Goal: Task Accomplishment & Management: Complete application form

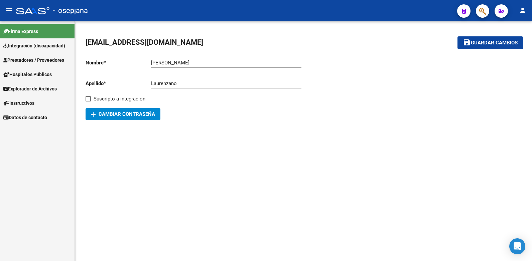
click at [28, 58] on span "Prestadores / Proveedores" at bounding box center [33, 59] width 61 height 7
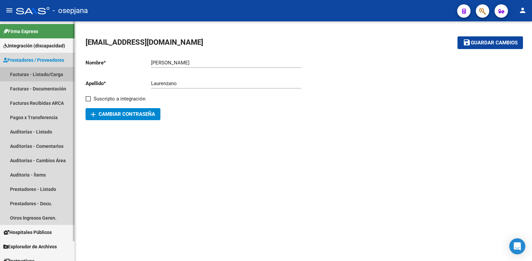
click at [41, 73] on link "Facturas - Listado/Carga" at bounding box center [37, 74] width 75 height 14
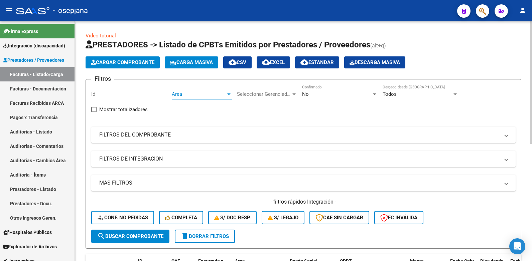
click at [228, 94] on div at bounding box center [228, 95] width 3 height 2
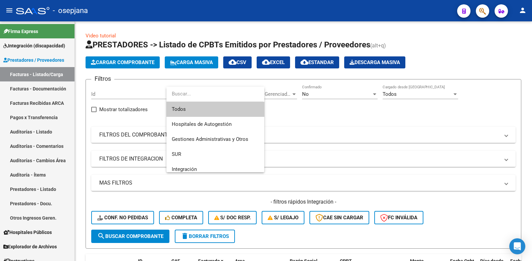
click at [182, 110] on span "Todos" at bounding box center [215, 109] width 87 height 15
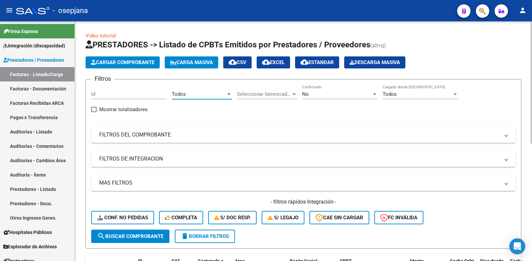
click at [375, 94] on div at bounding box center [374, 95] width 3 height 2
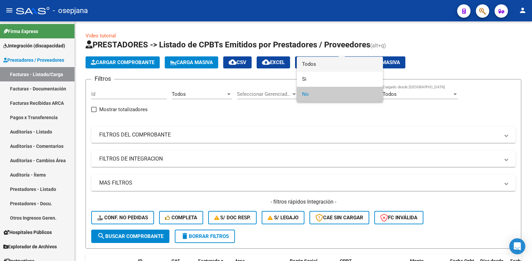
click at [313, 62] on span "Todos" at bounding box center [340, 64] width 76 height 15
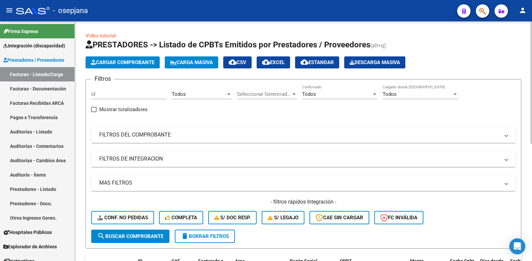
click at [507, 135] on span at bounding box center [506, 134] width 3 height 7
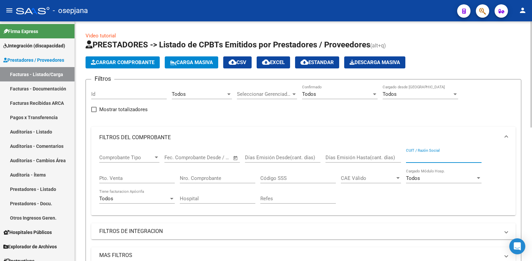
paste input "23335562674"
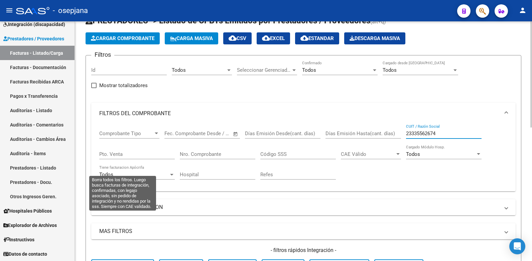
scroll to position [134, 0]
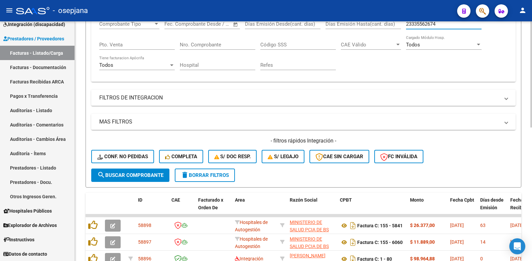
type input "23335562674"
click at [137, 174] on span "search Buscar Comprobante" at bounding box center [130, 175] width 66 height 6
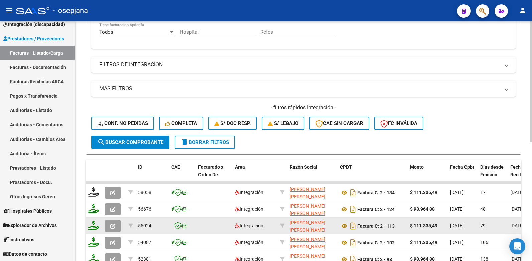
scroll to position [234, 0]
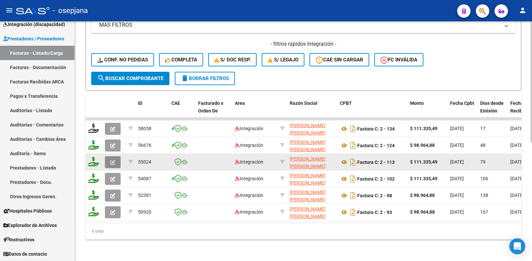
click at [117, 158] on button "button" at bounding box center [113, 162] width 16 height 12
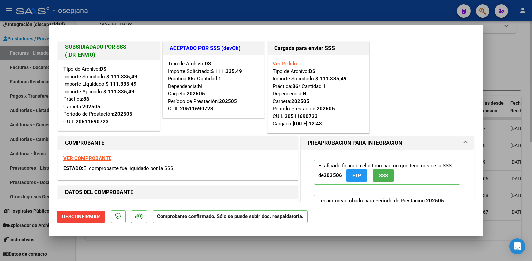
click at [516, 55] on div at bounding box center [266, 130] width 532 height 261
type input "$ 0,00"
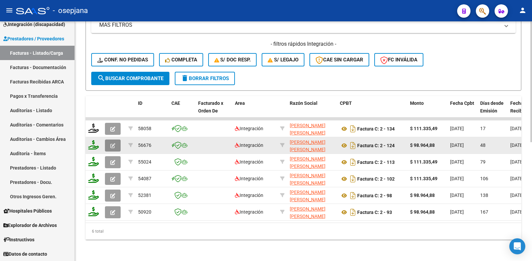
click at [114, 140] on button "button" at bounding box center [113, 146] width 16 height 12
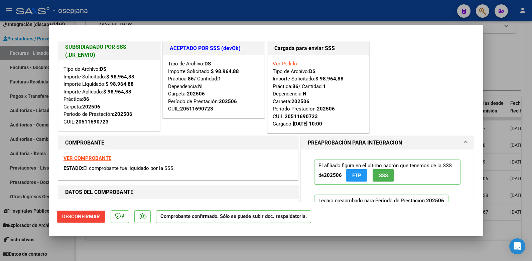
click at [507, 58] on div at bounding box center [266, 130] width 532 height 261
type input "$ 0,00"
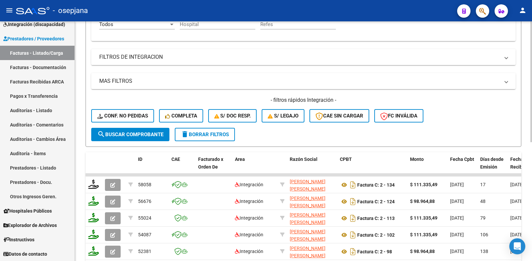
scroll to position [100, 0]
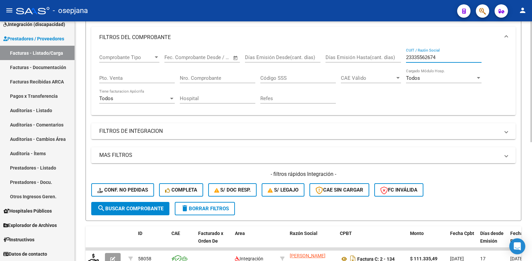
click at [441, 57] on input "23335562674" at bounding box center [444, 57] width 76 height 6
type input "2"
paste input "27-30223192-9"
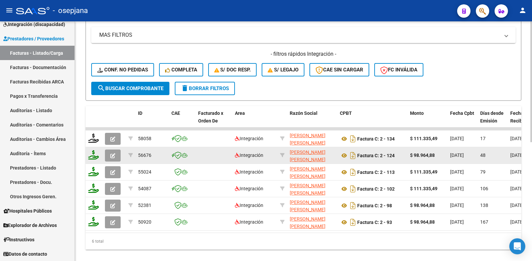
scroll to position [236, 0]
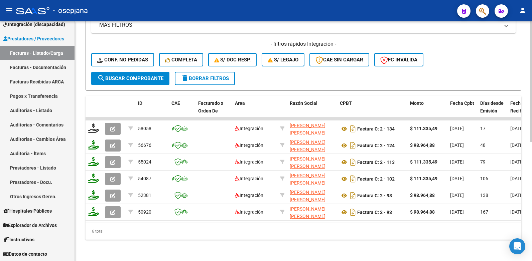
type input "27302231929"
click at [127, 76] on span "search Buscar Comprobante" at bounding box center [130, 79] width 66 height 6
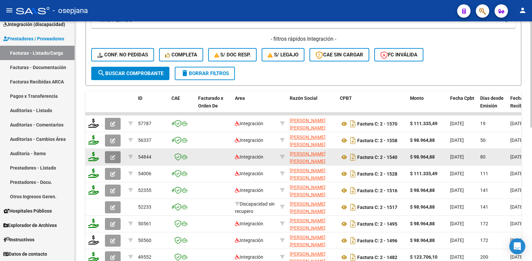
click at [111, 158] on icon "button" at bounding box center [112, 157] width 5 height 5
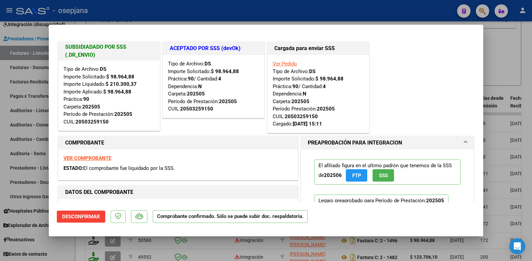
click at [504, 46] on div at bounding box center [266, 130] width 532 height 261
type input "$ 0,00"
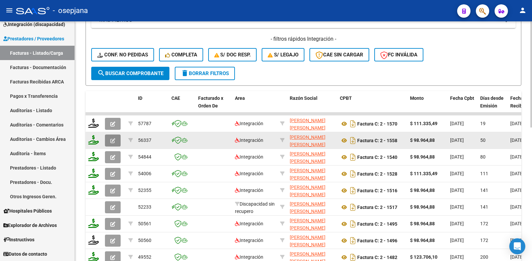
click at [110, 138] on button "button" at bounding box center [113, 141] width 16 height 12
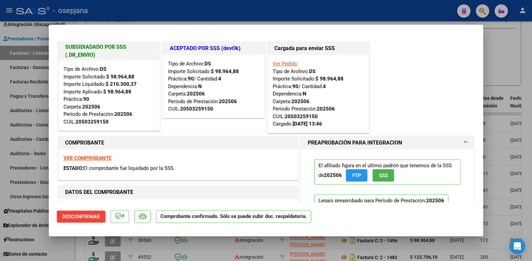
click at [500, 40] on div at bounding box center [266, 130] width 532 height 261
type input "$ 0,00"
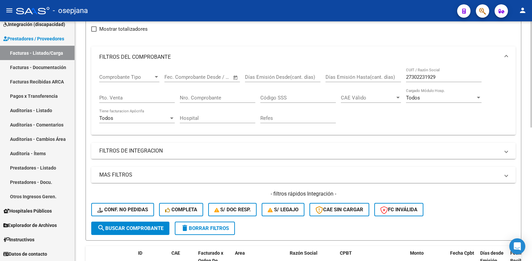
scroll to position [2, 0]
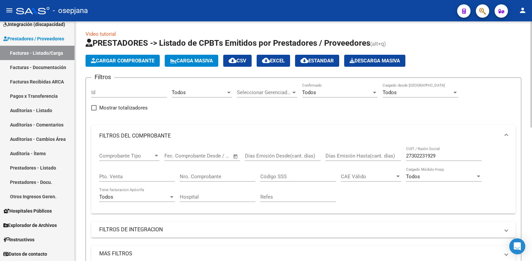
click at [440, 154] on input "27302231929" at bounding box center [444, 156] width 76 height 6
type input "2"
paste input "20-37992037-4"
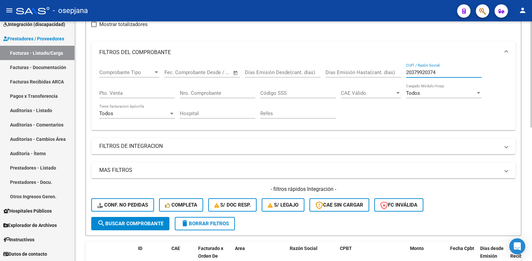
scroll to position [135, 0]
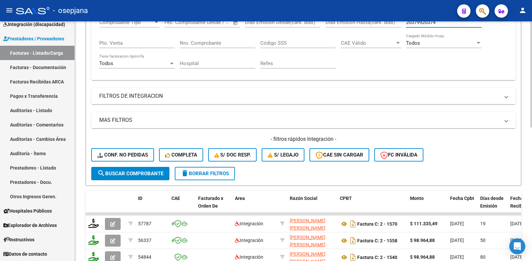
type input "20379920374"
click at [125, 172] on span "search Buscar Comprobante" at bounding box center [130, 174] width 66 height 6
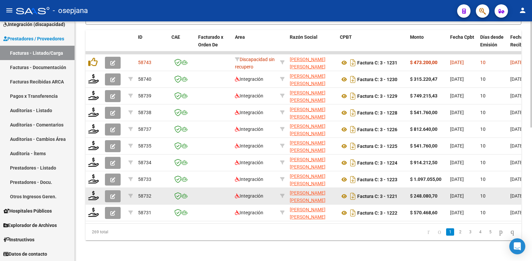
scroll to position [302, 0]
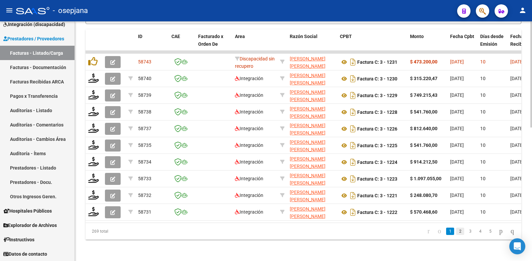
click at [456, 231] on link "2" at bounding box center [460, 231] width 8 height 7
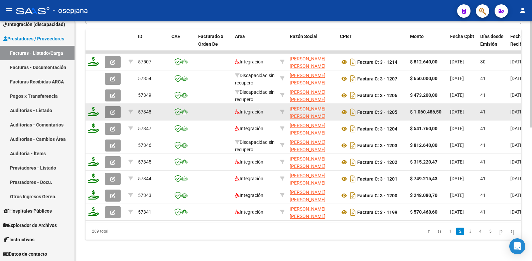
click at [114, 110] on icon "button" at bounding box center [112, 112] width 5 height 5
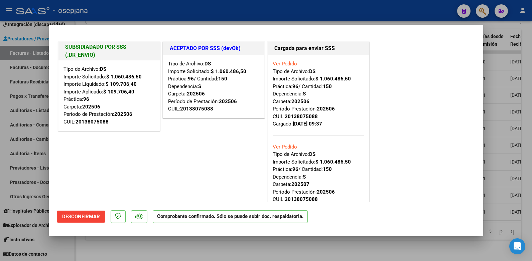
click at [494, 37] on div at bounding box center [266, 130] width 532 height 261
type input "$ 0,00"
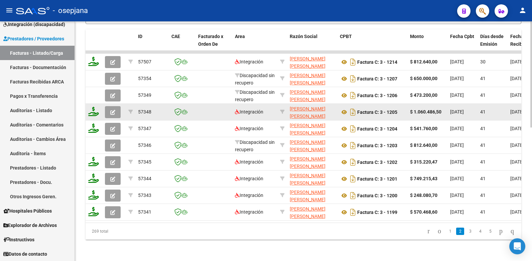
click at [115, 106] on button "button" at bounding box center [113, 112] width 16 height 12
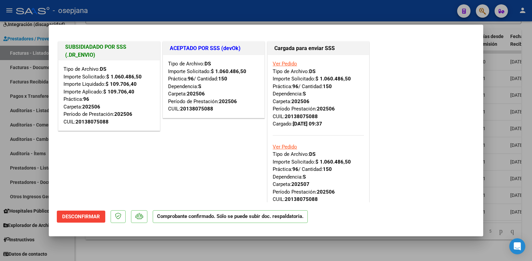
click at [500, 28] on div at bounding box center [266, 130] width 532 height 261
type input "$ 0,00"
